Goal: Task Accomplishment & Management: Manage account settings

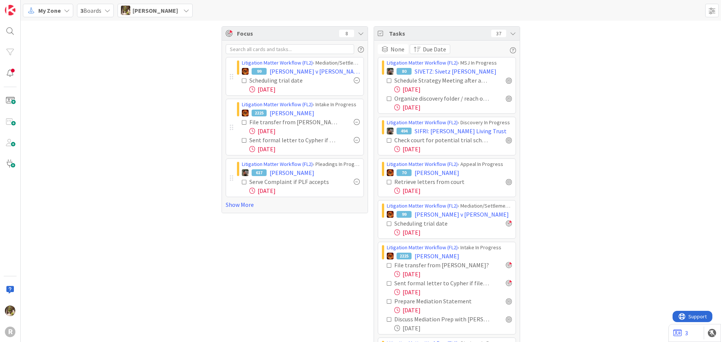
click at [57, 9] on span "My Zone" at bounding box center [49, 10] width 23 height 9
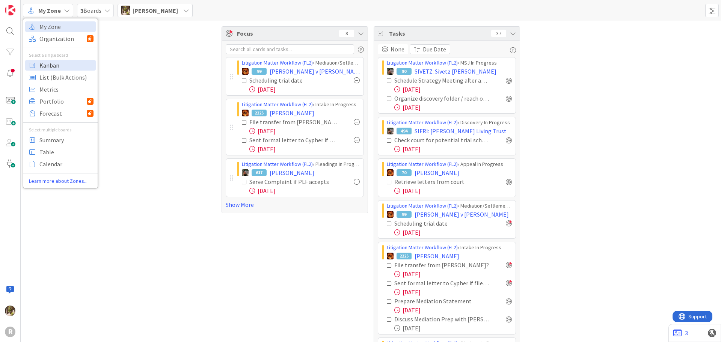
click at [75, 63] on span "Kanban" at bounding box center [66, 65] width 54 height 11
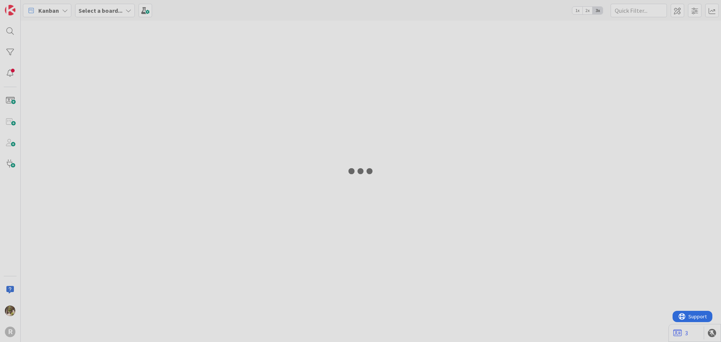
type input "[PERSON_NAME]"
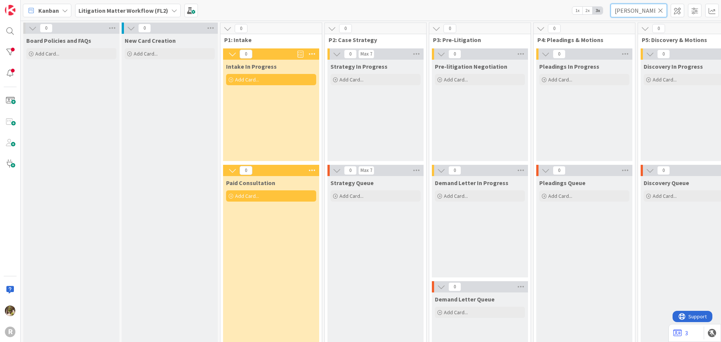
click at [633, 12] on input "giannetto" at bounding box center [639, 11] width 56 height 14
click at [660, 10] on icon at bounding box center [660, 10] width 5 height 7
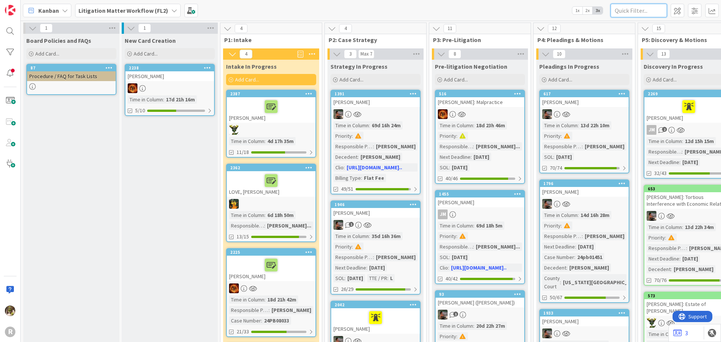
click at [660, 10] on input "text" at bounding box center [639, 11] width 56 height 14
click at [18, 30] on div "R" at bounding box center [10, 171] width 21 height 342
click at [13, 30] on div at bounding box center [10, 31] width 15 height 15
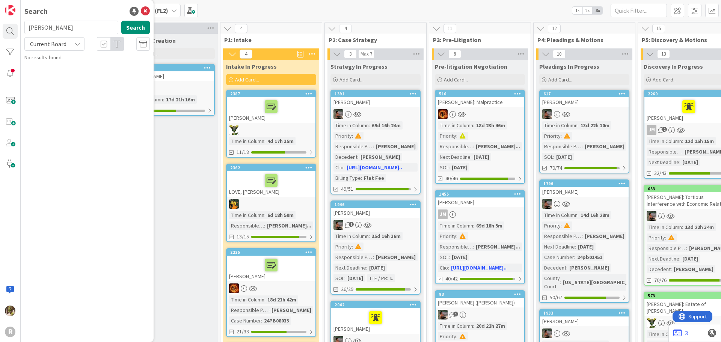
type input "plagmann"
click at [80, 78] on link "Litigation Matter Workflow (FL2) › Mediation/Settlement in Progress 107 PLAGMAN…" at bounding box center [87, 66] width 133 height 25
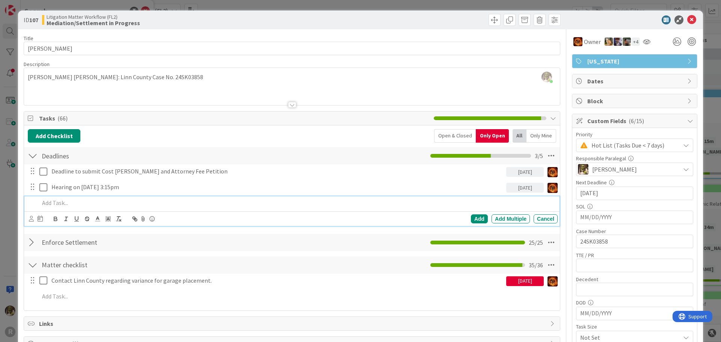
click at [91, 201] on p at bounding box center [296, 203] width 515 height 9
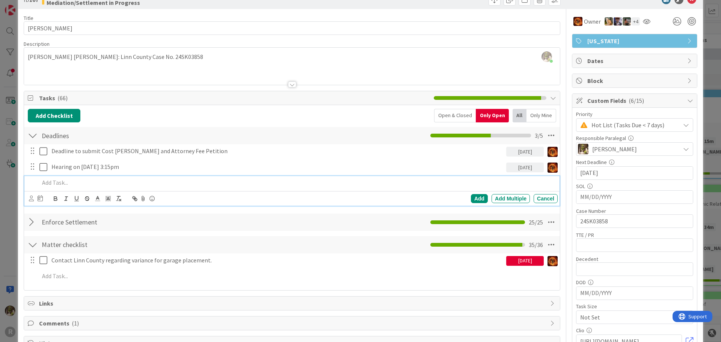
scroll to position [38, 0]
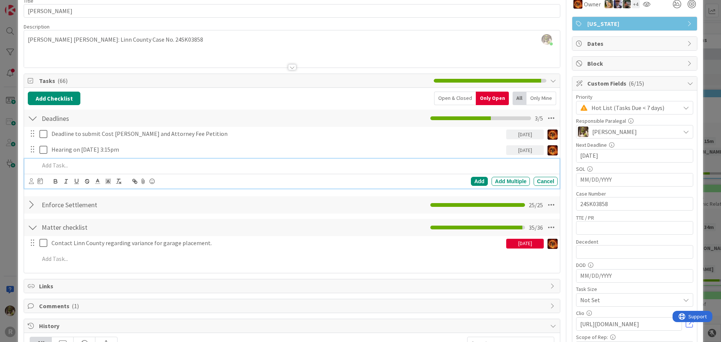
click at [536, 98] on div "Only Mine" at bounding box center [541, 99] width 30 height 14
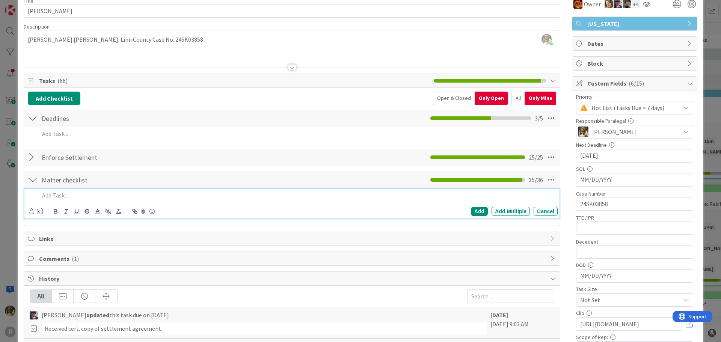
click at [68, 199] on p at bounding box center [296, 195] width 515 height 9
click at [32, 211] on icon at bounding box center [31, 211] width 5 height 6
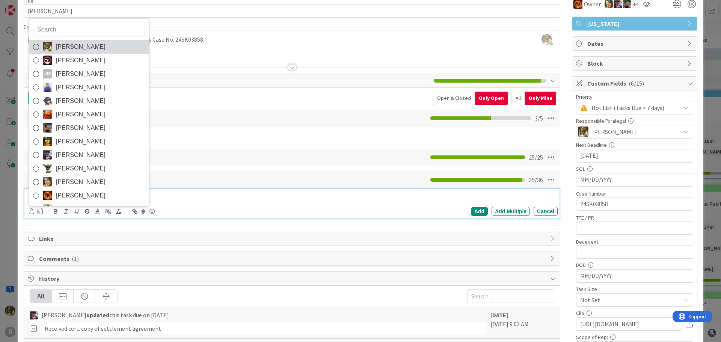
click at [73, 44] on span "[PERSON_NAME]" at bounding box center [81, 46] width 50 height 11
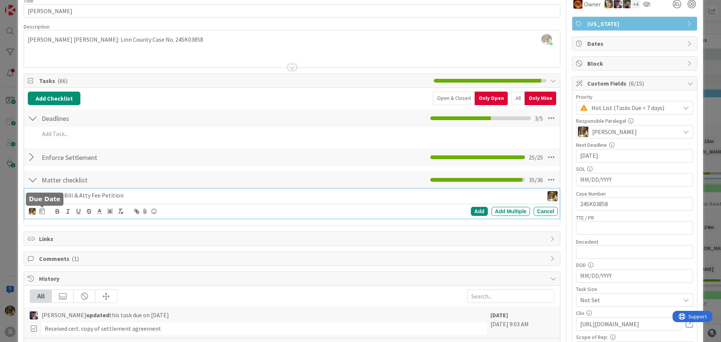
click at [40, 212] on icon at bounding box center [41, 211] width 5 height 6
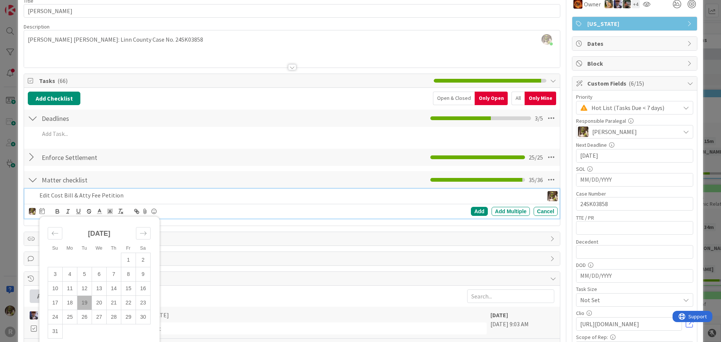
click at [85, 303] on td "19" at bounding box center [84, 303] width 15 height 14
click at [471, 212] on div "Add" at bounding box center [479, 211] width 17 height 9
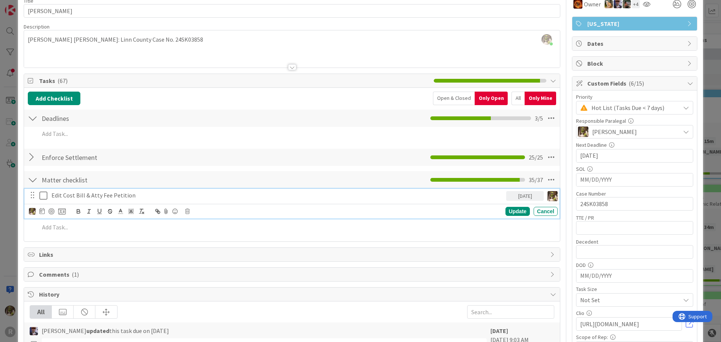
click at [119, 193] on p "Edit Cost Bill & Atty Fee Petition" at bounding box center [277, 195] width 452 height 9
click at [51, 212] on div at bounding box center [51, 211] width 6 height 6
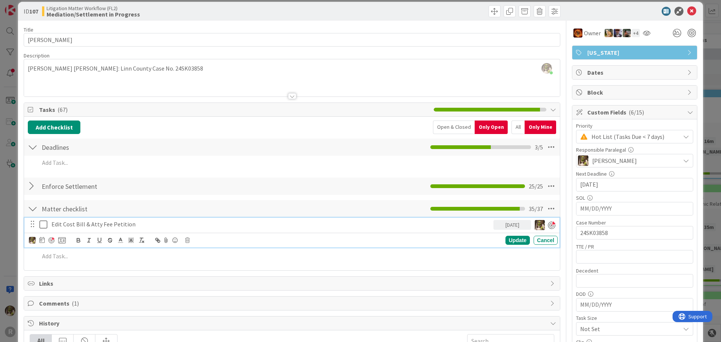
scroll to position [0, 0]
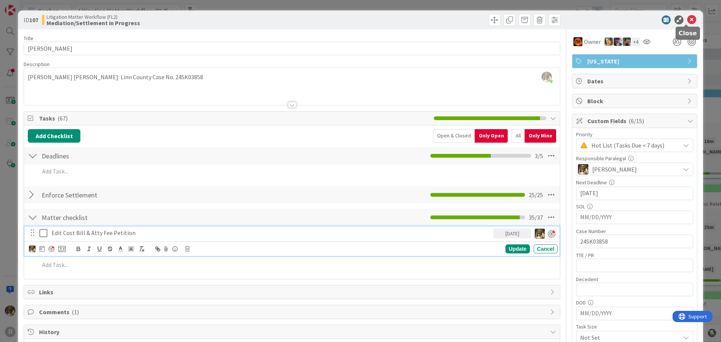
click at [687, 20] on icon at bounding box center [691, 19] width 9 height 9
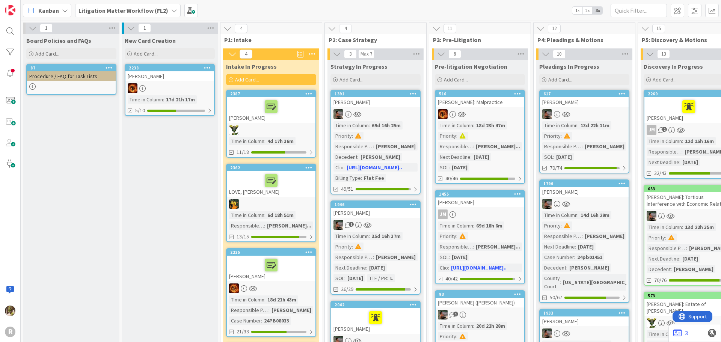
click at [51, 8] on span "Kanban" at bounding box center [48, 10] width 21 height 9
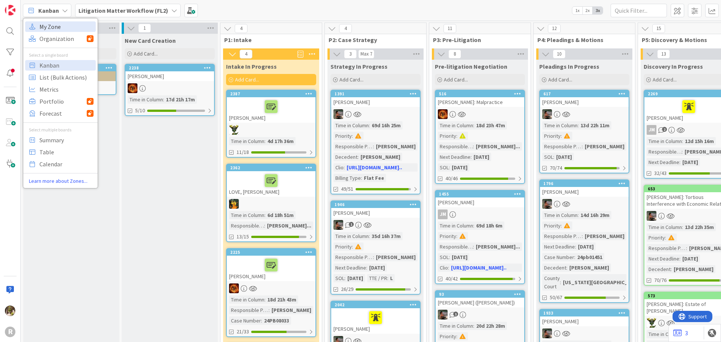
click at [57, 24] on span "My Zone" at bounding box center [66, 26] width 54 height 11
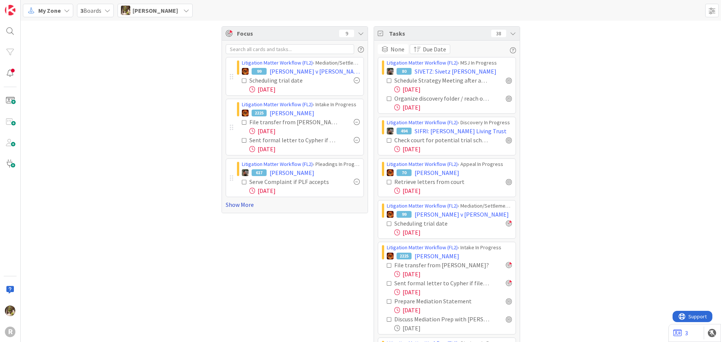
click at [243, 205] on link "Show More" at bounding box center [295, 204] width 138 height 9
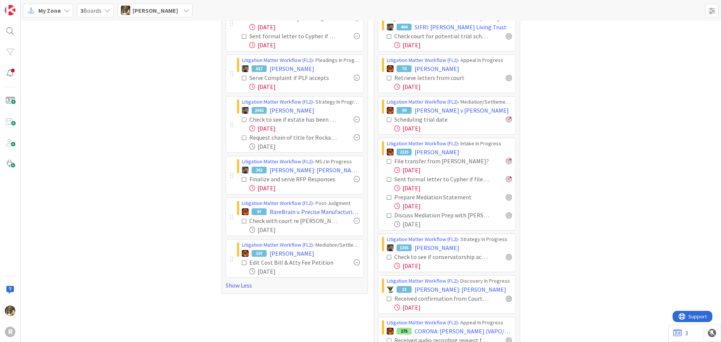
scroll to position [113, 0]
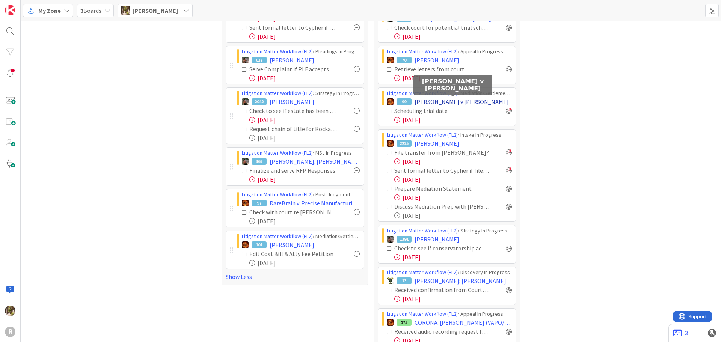
click at [438, 101] on span "[PERSON_NAME] v [PERSON_NAME]" at bounding box center [462, 101] width 94 height 9
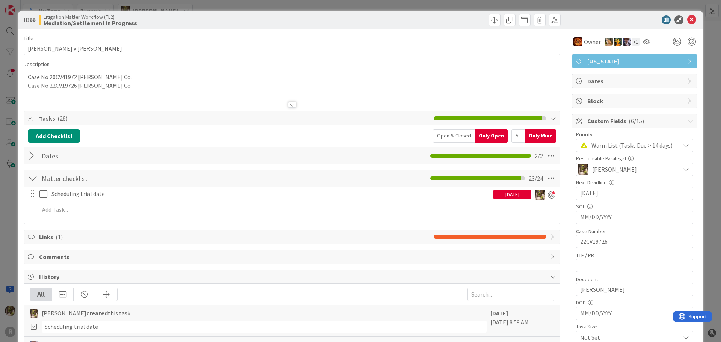
click at [288, 102] on div at bounding box center [292, 101] width 537 height 8
click at [292, 106] on div at bounding box center [292, 105] width 8 height 6
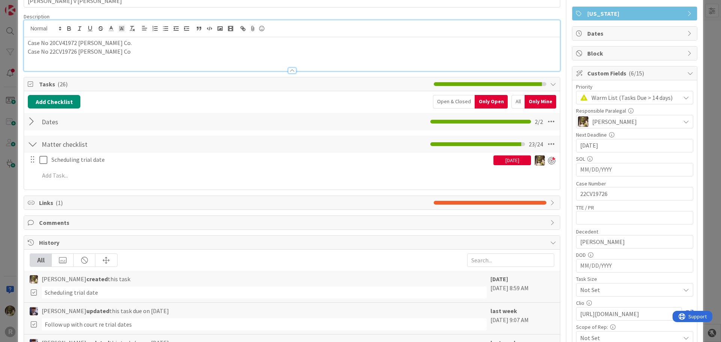
scroll to position [38, 0]
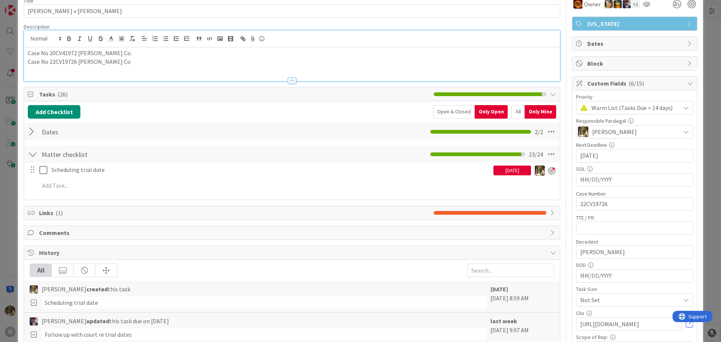
click at [35, 130] on div at bounding box center [33, 132] width 10 height 14
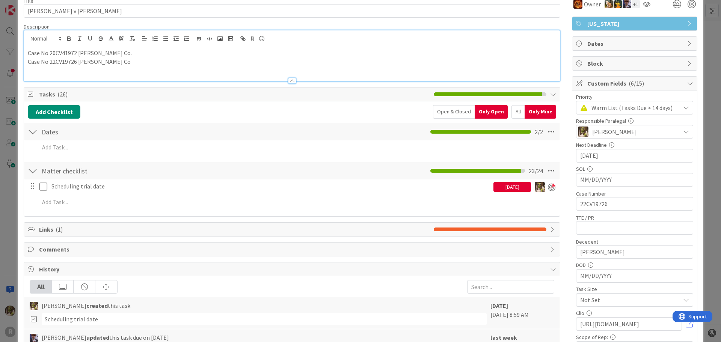
scroll to position [0, 0]
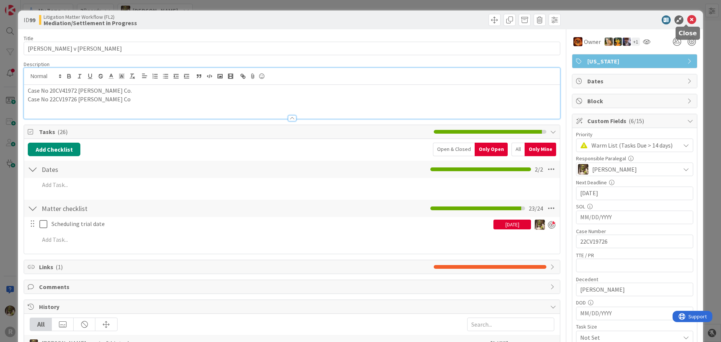
click at [690, 21] on icon at bounding box center [691, 19] width 9 height 9
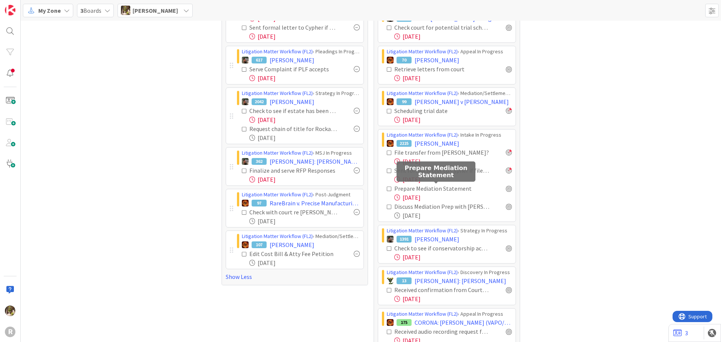
click at [427, 189] on div "Prepare Mediation Statement" at bounding box center [439, 188] width 91 height 9
click at [506, 188] on div at bounding box center [509, 189] width 6 height 6
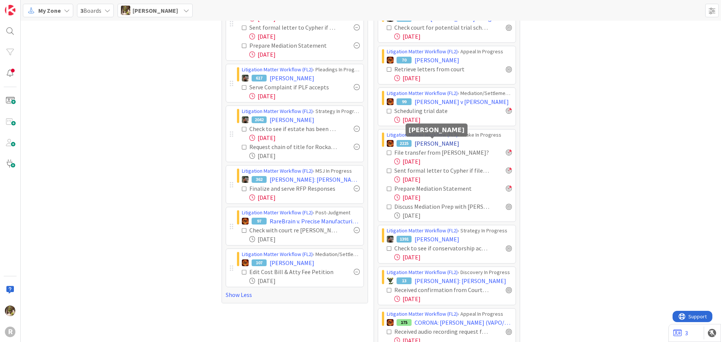
click at [423, 144] on span "[PERSON_NAME]" at bounding box center [437, 143] width 45 height 9
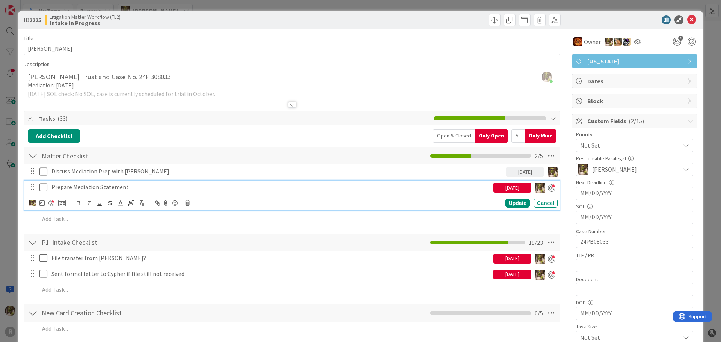
click at [99, 188] on p "Prepare Mediation Statement" at bounding box center [270, 187] width 439 height 9
click at [42, 201] on icon at bounding box center [41, 203] width 5 height 6
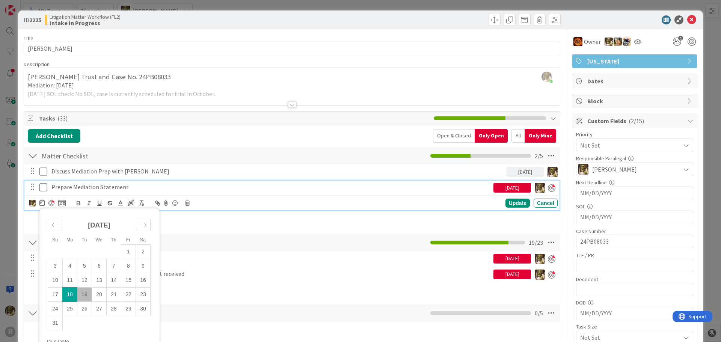
click at [87, 297] on td "19" at bounding box center [84, 294] width 15 height 14
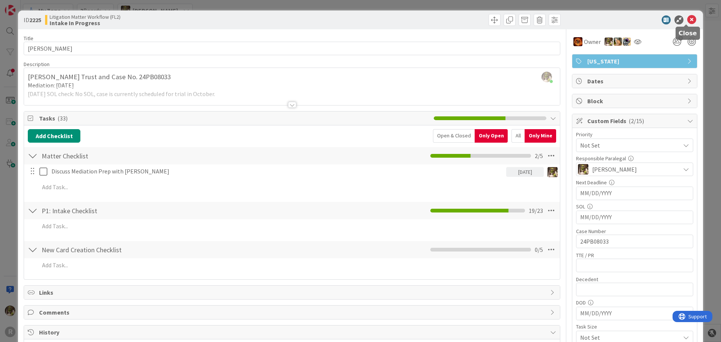
click at [689, 17] on icon at bounding box center [691, 19] width 9 height 9
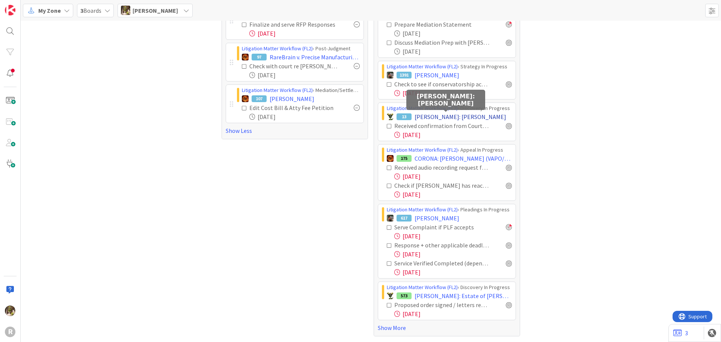
click at [451, 116] on span "STEWART: Stewart v. Widby" at bounding box center [461, 116] width 92 height 9
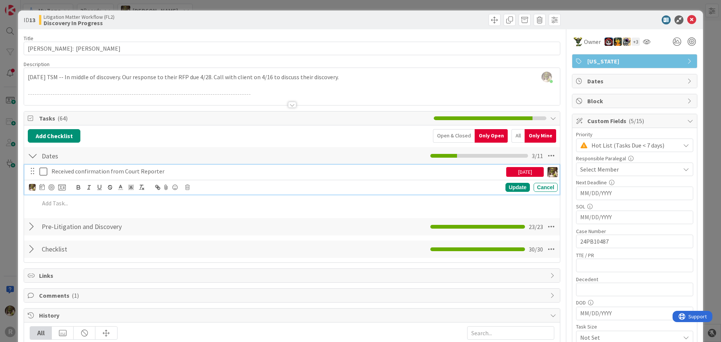
click at [158, 175] on p "Received confirmation from Court Reporter" at bounding box center [277, 171] width 452 height 9
click at [43, 188] on icon at bounding box center [41, 187] width 5 height 6
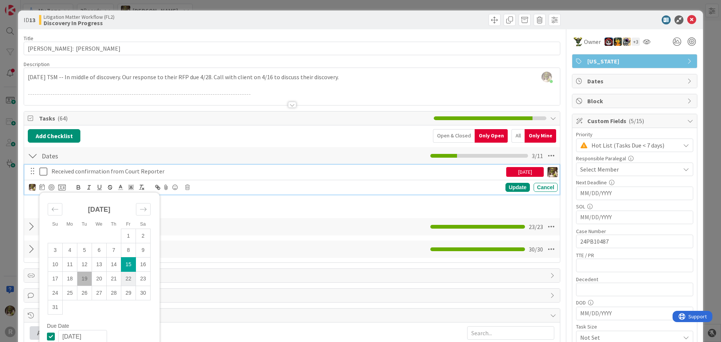
click at [130, 277] on td "22" at bounding box center [128, 278] width 15 height 14
type input "[DATE]"
click at [515, 188] on div "Update" at bounding box center [517, 187] width 24 height 9
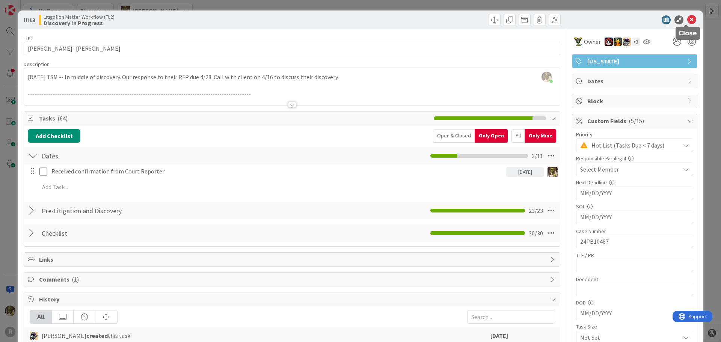
click at [688, 23] on icon at bounding box center [691, 19] width 9 height 9
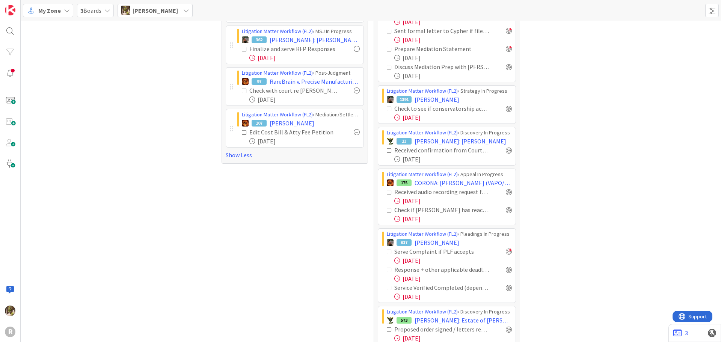
scroll to position [239, 0]
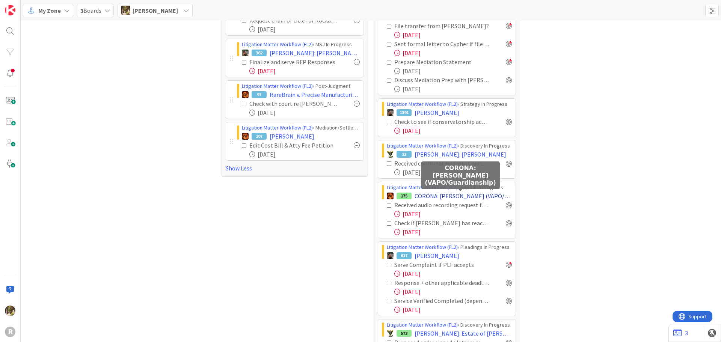
click at [478, 197] on span "CORONA: ITMO William Corona (VAPO/Guardianship)" at bounding box center [463, 196] width 97 height 9
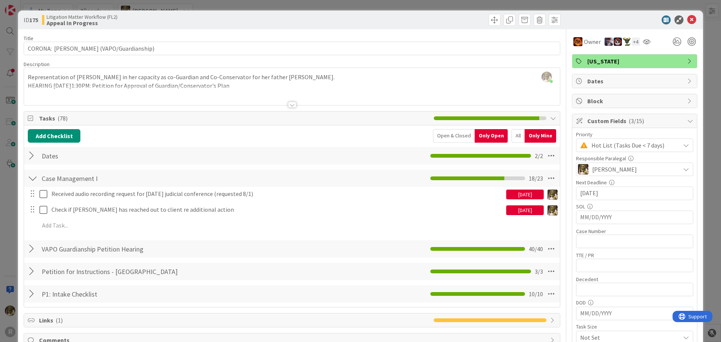
click at [289, 105] on div at bounding box center [292, 105] width 8 height 6
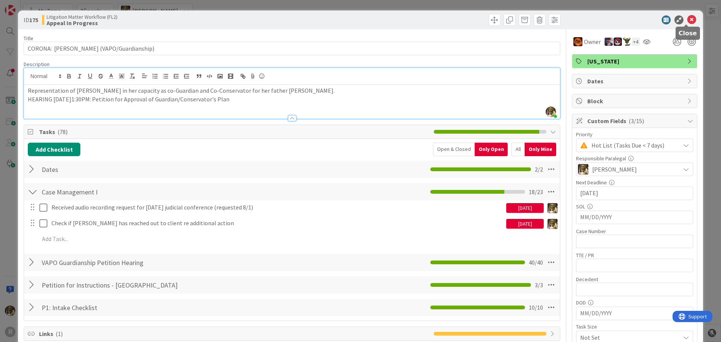
click at [687, 18] on icon at bounding box center [691, 19] width 9 height 9
click at [687, 19] on icon at bounding box center [691, 19] width 9 height 9
click at [689, 20] on icon at bounding box center [691, 19] width 9 height 9
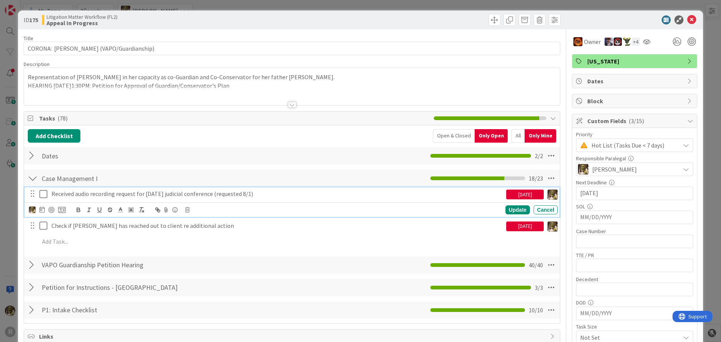
click at [208, 193] on p "Received audio recording request for [DATE] judicial conference (requested 8/1)" at bounding box center [277, 194] width 452 height 9
click at [41, 207] on icon at bounding box center [41, 210] width 5 height 6
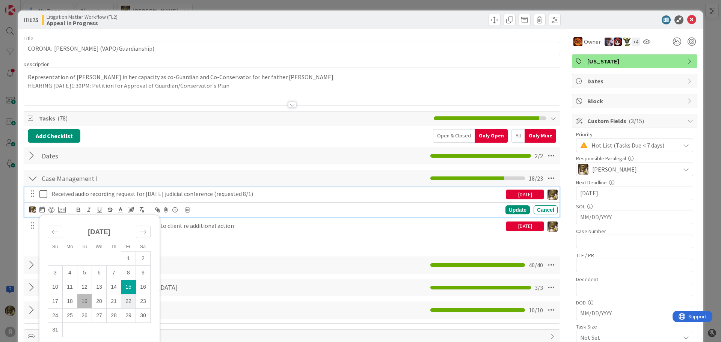
click at [126, 303] on td "22" at bounding box center [128, 301] width 15 height 14
type input "[DATE]"
click at [510, 208] on div "Update" at bounding box center [517, 209] width 24 height 9
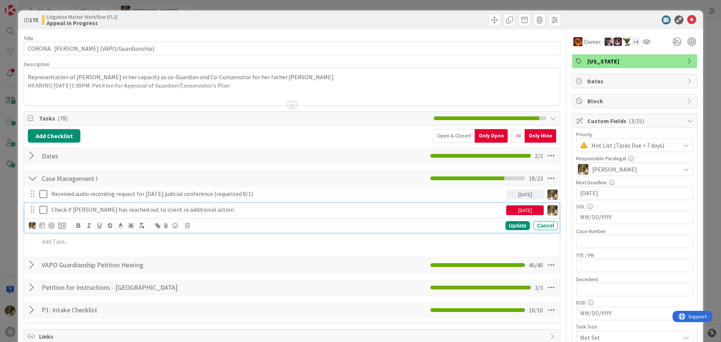
click at [75, 210] on p "Check if [PERSON_NAME] has reached out to client re additional action" at bounding box center [277, 209] width 452 height 9
click at [44, 226] on icon at bounding box center [41, 225] width 5 height 6
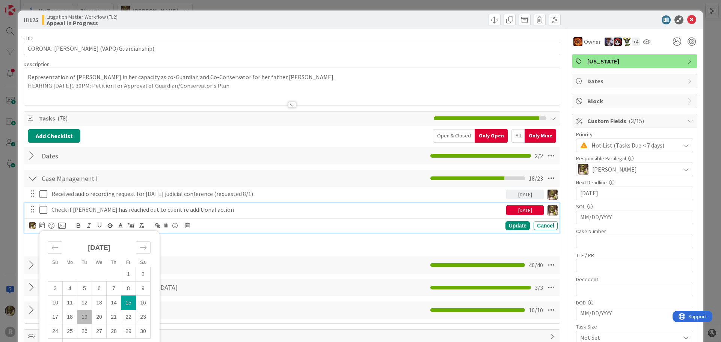
click at [85, 315] on td "19" at bounding box center [84, 317] width 15 height 14
type input "[DATE]"
click at [513, 222] on div "Update" at bounding box center [517, 225] width 24 height 9
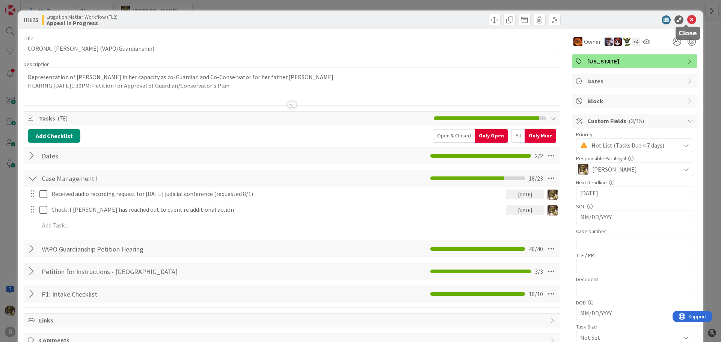
click at [689, 18] on icon at bounding box center [691, 19] width 9 height 9
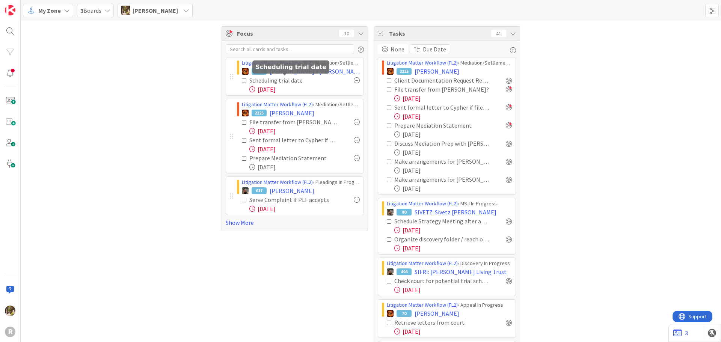
click at [283, 81] on div "Scheduling trial date" at bounding box center [287, 80] width 77 height 9
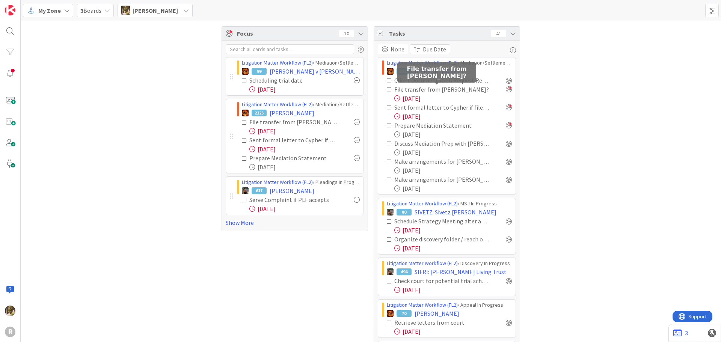
click at [437, 91] on div "File transfer from [PERSON_NAME]?" at bounding box center [441, 89] width 95 height 9
click at [432, 69] on span "[PERSON_NAME]" at bounding box center [437, 71] width 45 height 9
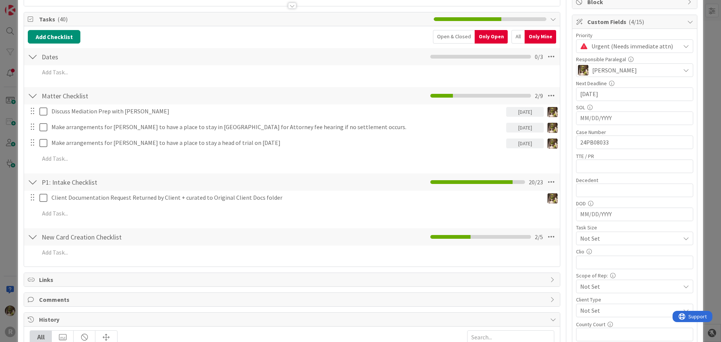
scroll to position [188, 0]
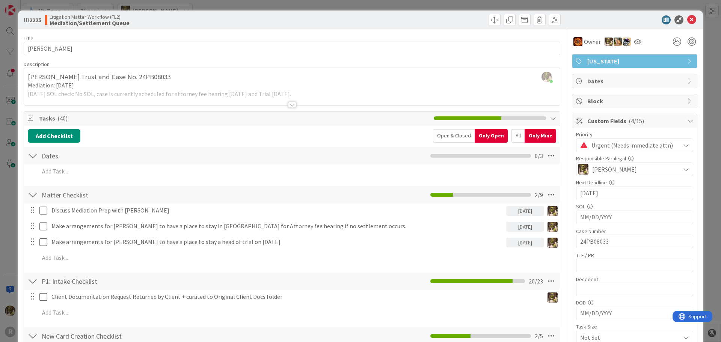
click at [689, 16] on icon at bounding box center [691, 19] width 9 height 9
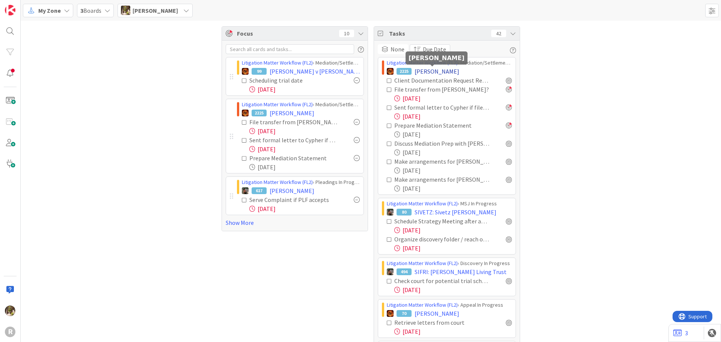
click at [432, 69] on span "[PERSON_NAME]" at bounding box center [437, 71] width 45 height 9
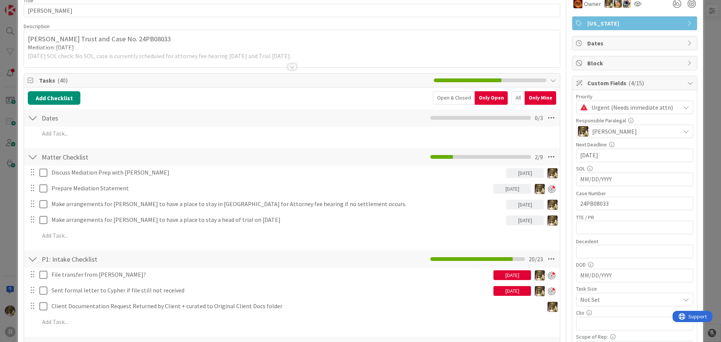
scroll to position [188, 0]
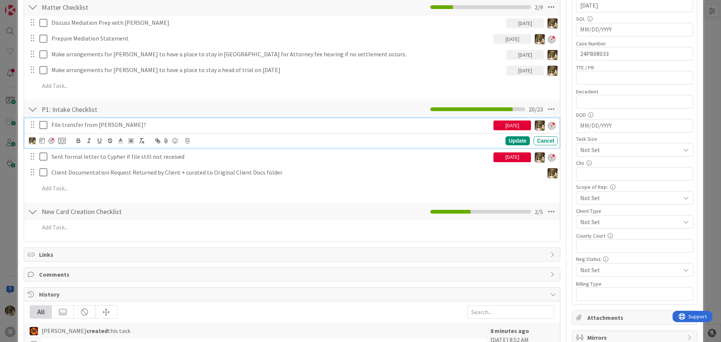
click at [142, 128] on p "File transfer from [PERSON_NAME]?" at bounding box center [270, 125] width 439 height 9
click at [50, 124] on div "File transfer from [PERSON_NAME]?" at bounding box center [270, 124] width 445 height 13
click at [179, 127] on p "Received File transfer from Erin Cypher?" at bounding box center [270, 125] width 439 height 9
click at [44, 140] on icon at bounding box center [41, 140] width 5 height 6
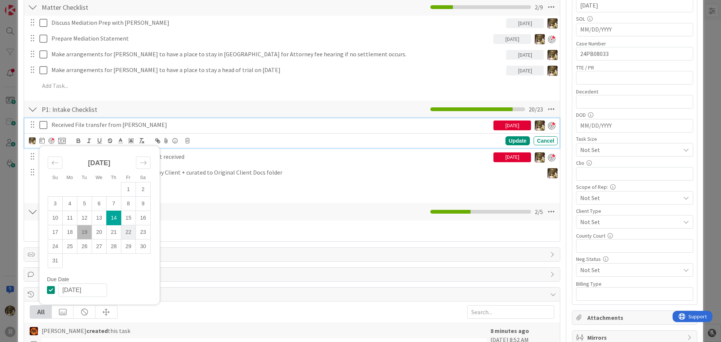
click at [130, 233] on td "22" at bounding box center [128, 232] width 15 height 14
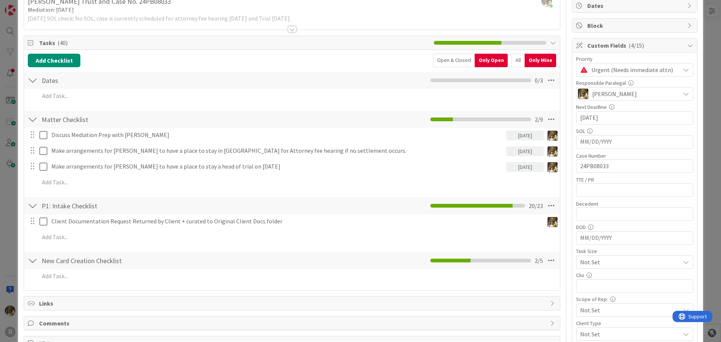
scroll to position [75, 0]
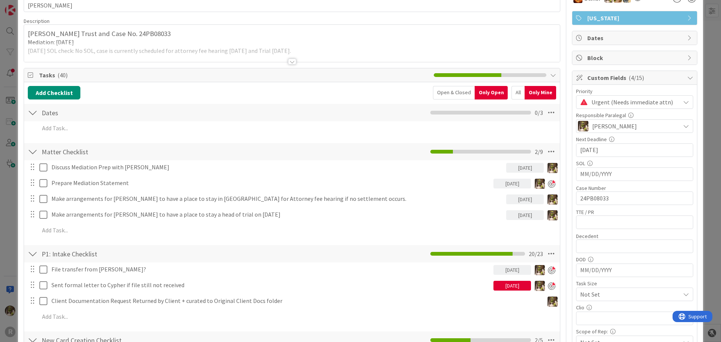
scroll to position [113, 0]
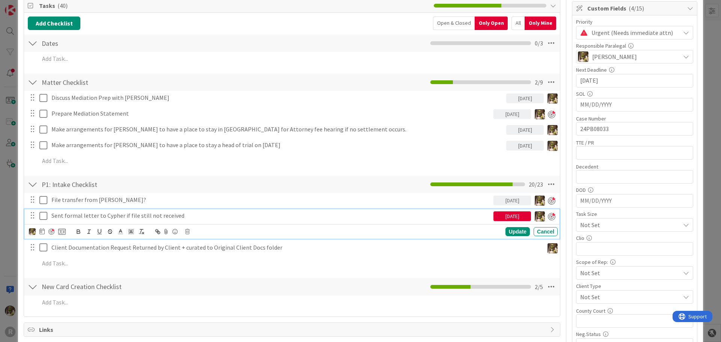
click at [43, 216] on icon at bounding box center [44, 215] width 11 height 9
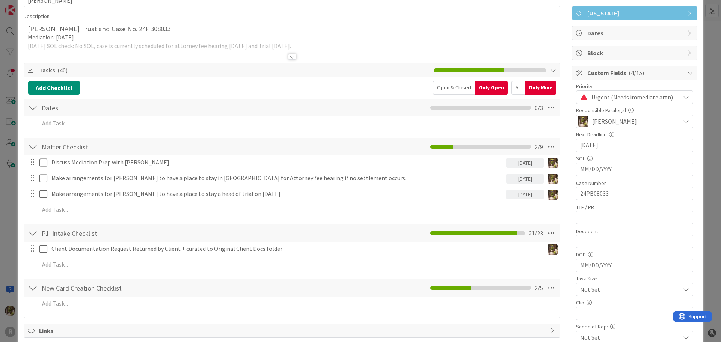
scroll to position [0, 0]
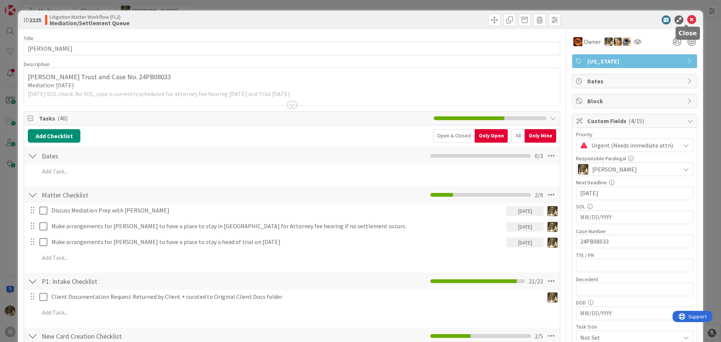
click at [687, 19] on icon at bounding box center [691, 19] width 9 height 9
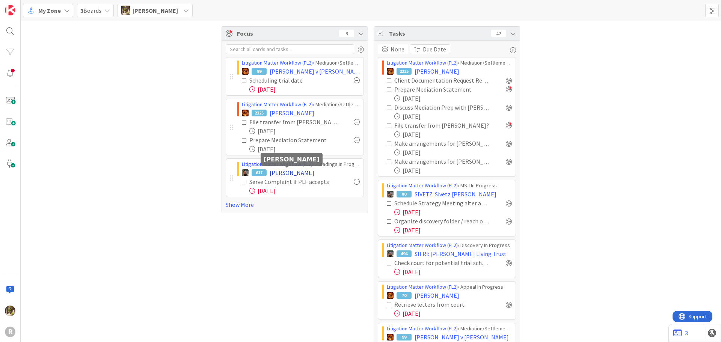
click at [298, 172] on span "[PERSON_NAME]" at bounding box center [292, 172] width 45 height 9
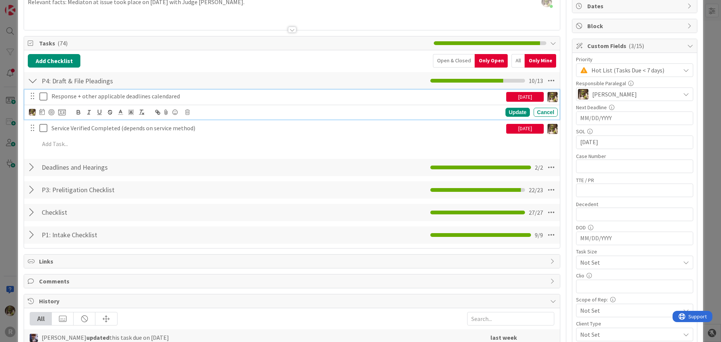
click at [125, 98] on p "Response + other applicable deadlines calendared" at bounding box center [277, 96] width 452 height 9
click at [44, 114] on icon at bounding box center [41, 112] width 5 height 6
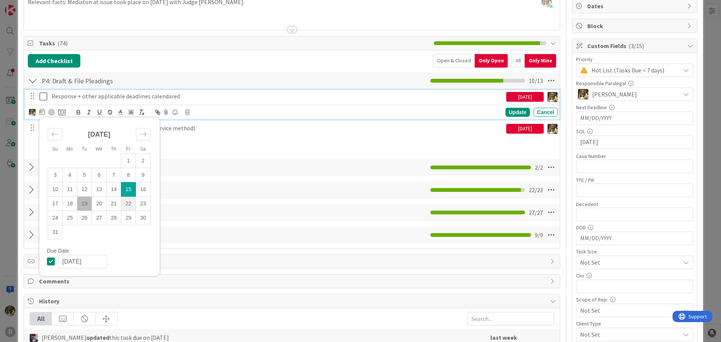
click at [128, 205] on td "22" at bounding box center [128, 203] width 15 height 14
type input "[DATE]"
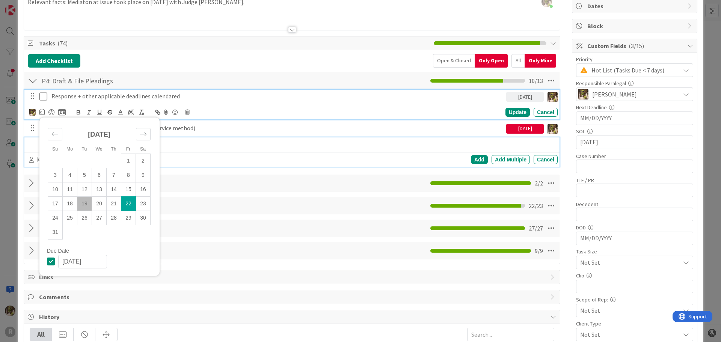
click at [222, 146] on p at bounding box center [296, 144] width 515 height 9
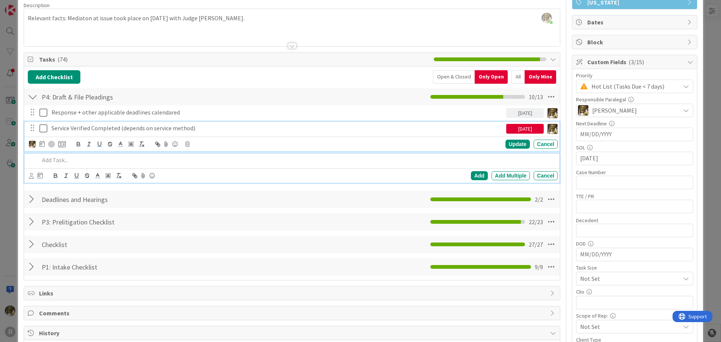
click at [95, 124] on div "Service Verified Completed (depends on service method) [DATE] Update Cancel" at bounding box center [291, 137] width 535 height 30
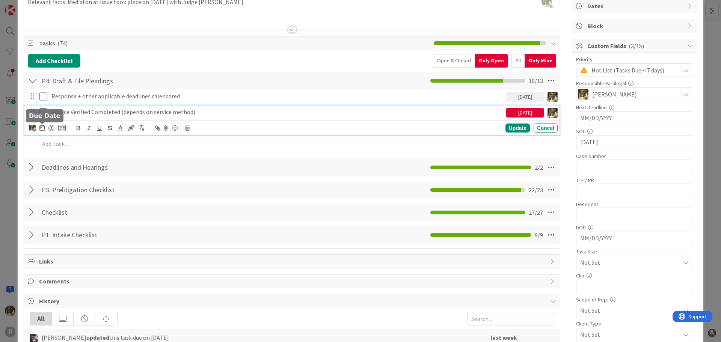
click at [44, 130] on icon at bounding box center [41, 128] width 5 height 6
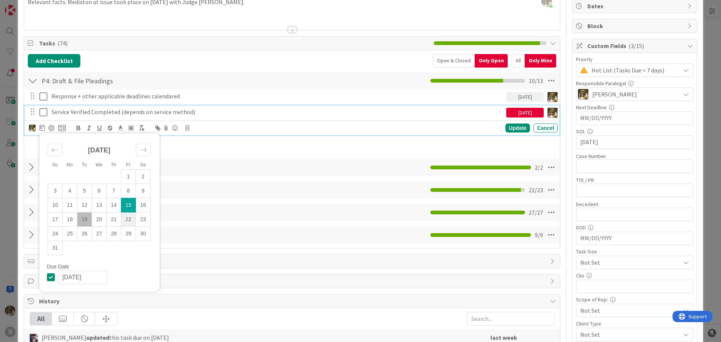
click at [133, 220] on td "22" at bounding box center [128, 219] width 15 height 14
type input "[DATE]"
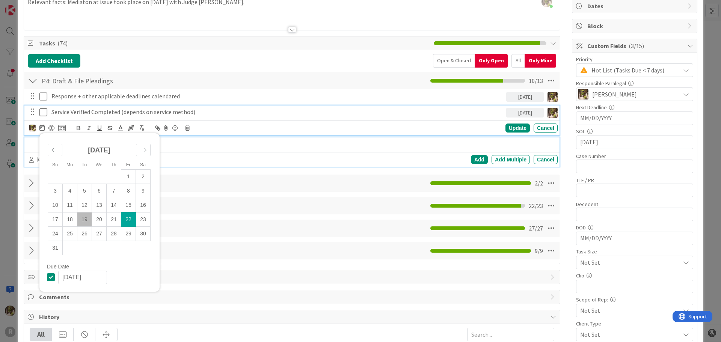
click at [235, 142] on p at bounding box center [296, 144] width 515 height 9
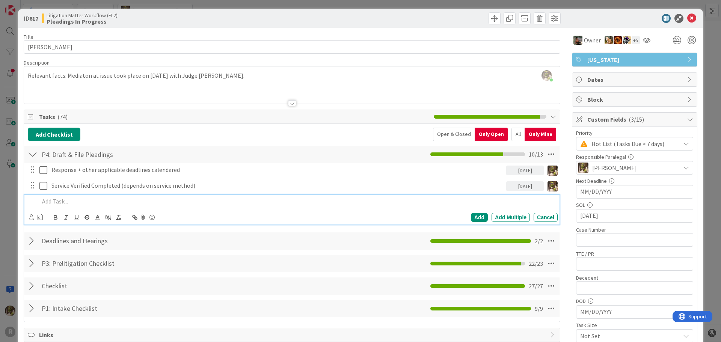
scroll to position [0, 0]
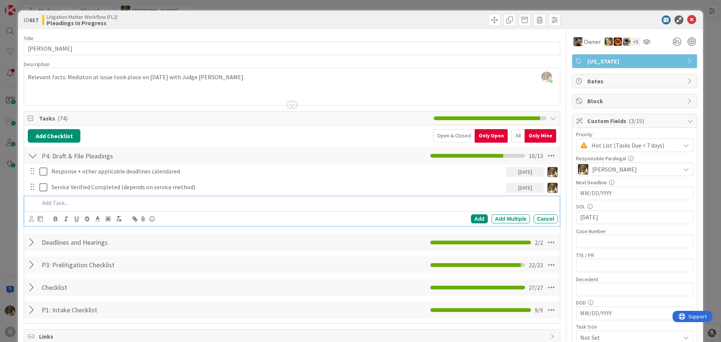
click at [34, 265] on div at bounding box center [33, 265] width 10 height 14
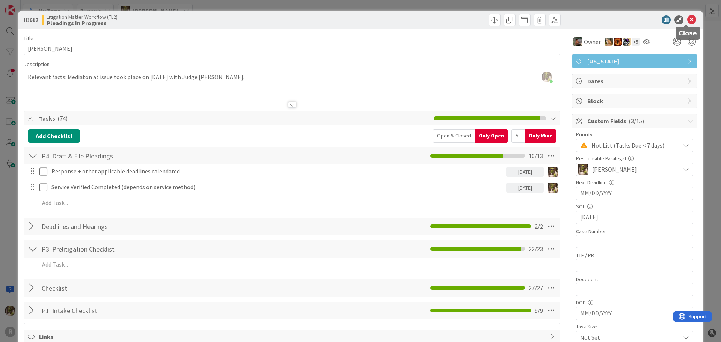
click at [687, 19] on icon at bounding box center [691, 19] width 9 height 9
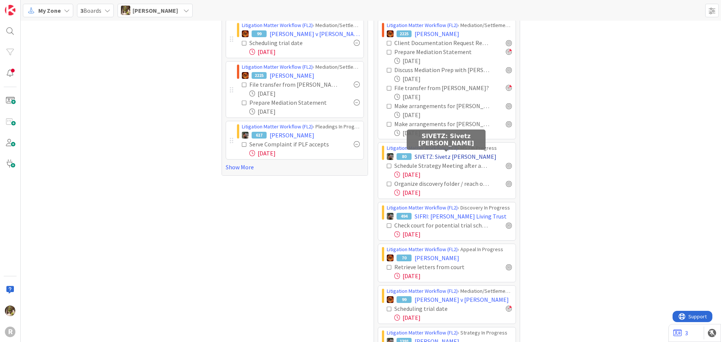
click at [459, 156] on span "SIVETZ: Sivetz [PERSON_NAME]" at bounding box center [456, 156] width 82 height 9
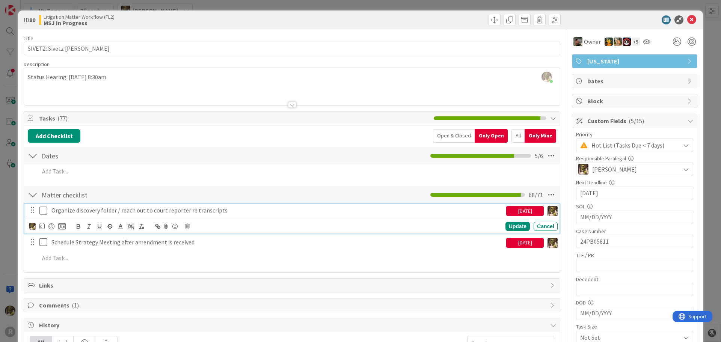
click at [164, 212] on p "Organize discovery folder / reach out to court reporter re transcripts" at bounding box center [277, 210] width 452 height 9
click at [42, 224] on icon at bounding box center [41, 226] width 5 height 6
click at [85, 320] on td "19" at bounding box center [84, 318] width 15 height 14
type input "[DATE]"
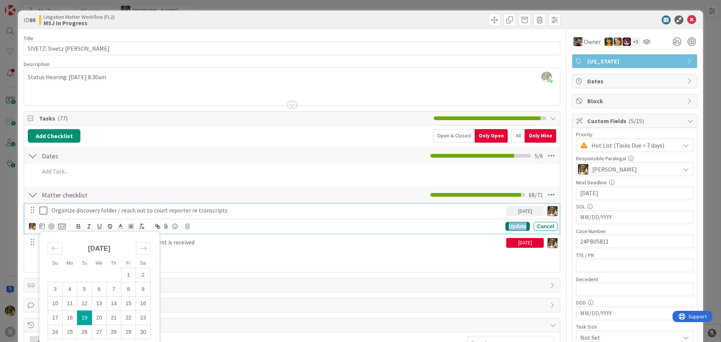
click at [508, 226] on div "Update" at bounding box center [517, 226] width 24 height 9
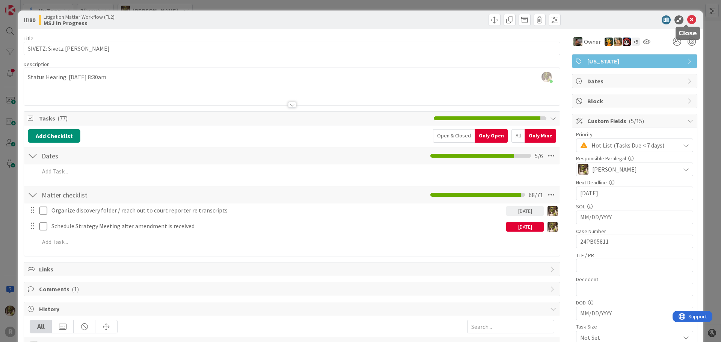
click at [687, 23] on icon at bounding box center [691, 19] width 9 height 9
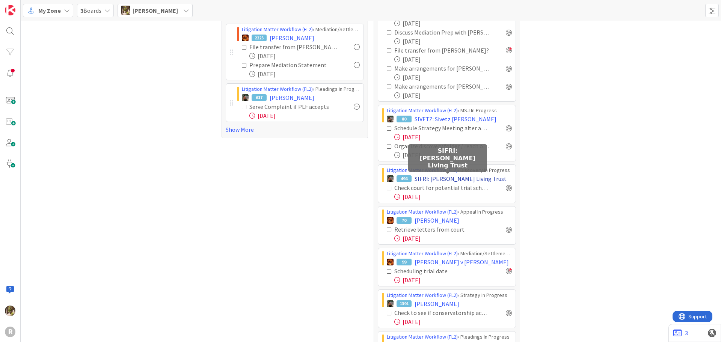
click at [454, 176] on span "SIFRI: [PERSON_NAME] Living Trust" at bounding box center [461, 178] width 92 height 9
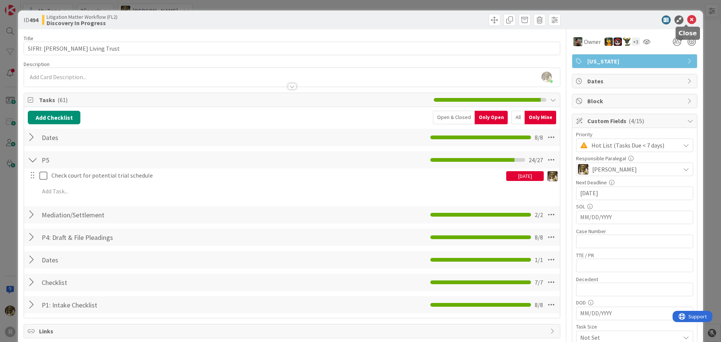
click at [687, 19] on icon at bounding box center [691, 19] width 9 height 9
